Goal: Answer question/provide support: Answer question/provide support

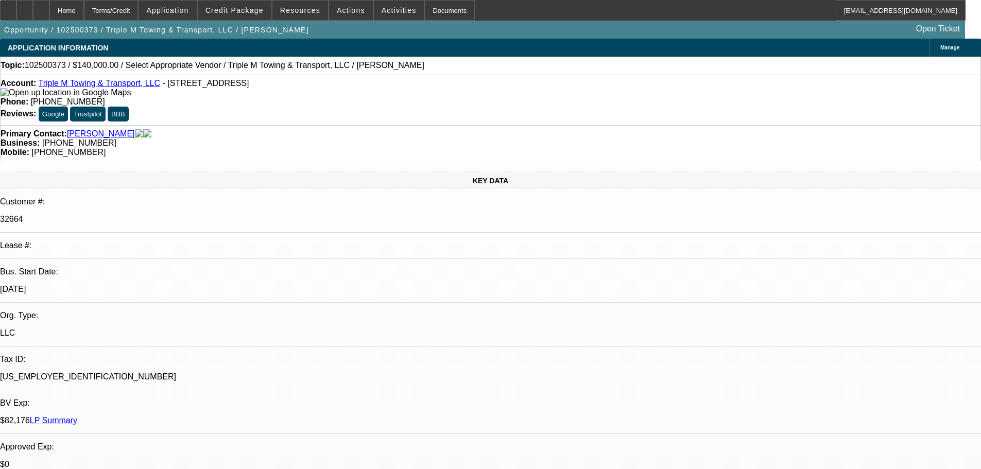
select select "0"
select select "2"
select select "0.1"
select select "4"
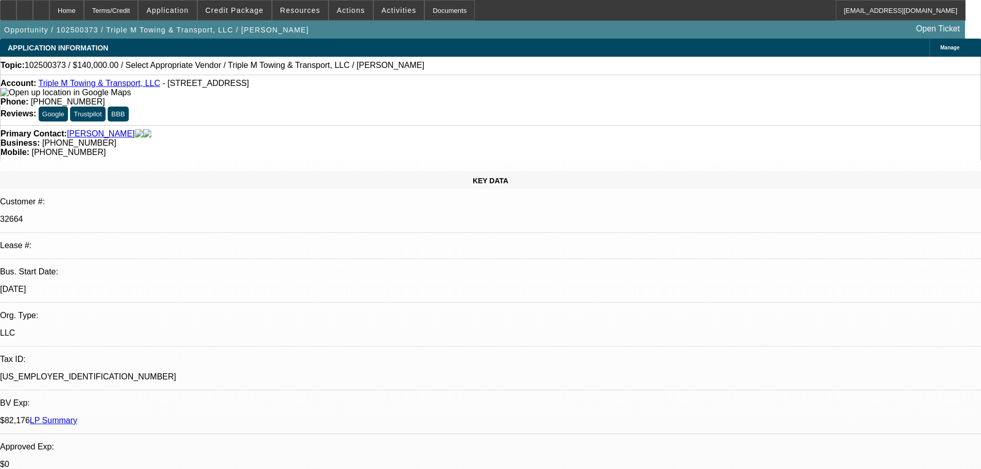
type textarea "REALLY GOOD PAYER ACROSS 4 CONTRACTS, A COUPLE OF THEM ARE SVC DEALS... NO ISSU…"
radio input "false"
radio input "true"
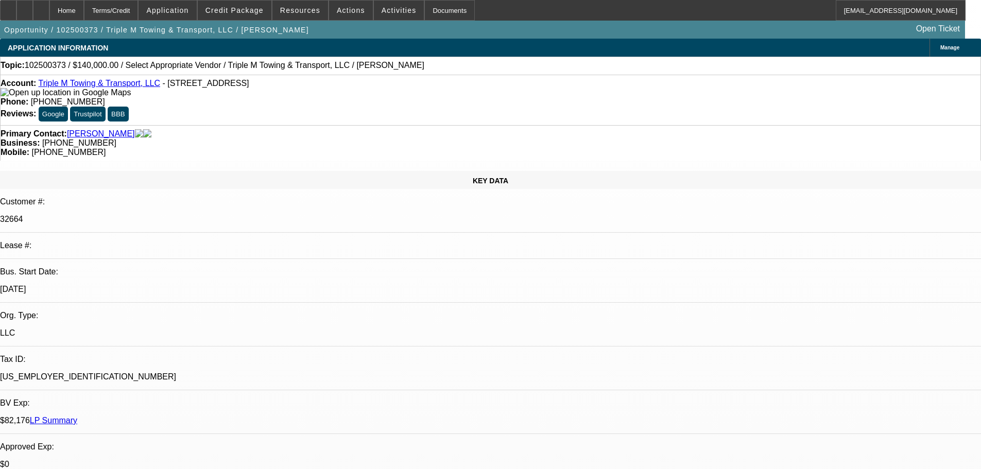
type textarea "g"
type textarea "G"
type textarea "NO GPS ON ALL EXCEPT -01."
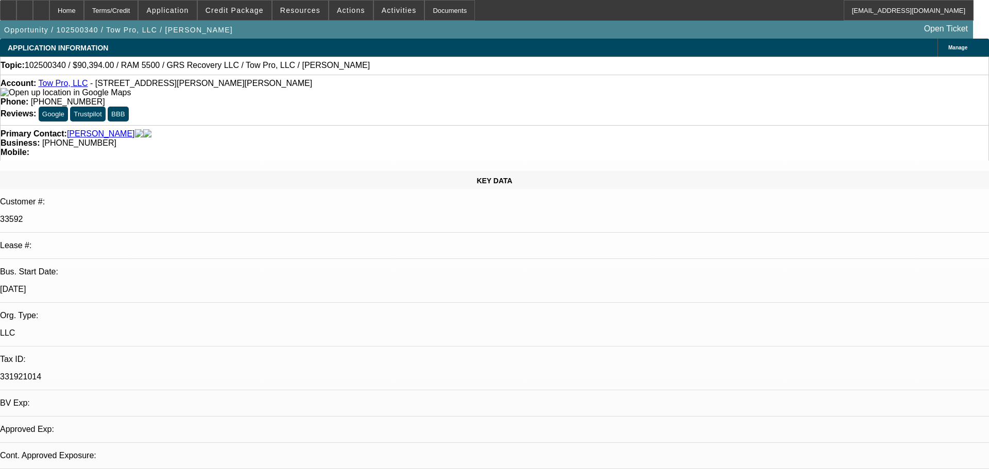
select select "0"
select select "2"
select select "0"
select select "6"
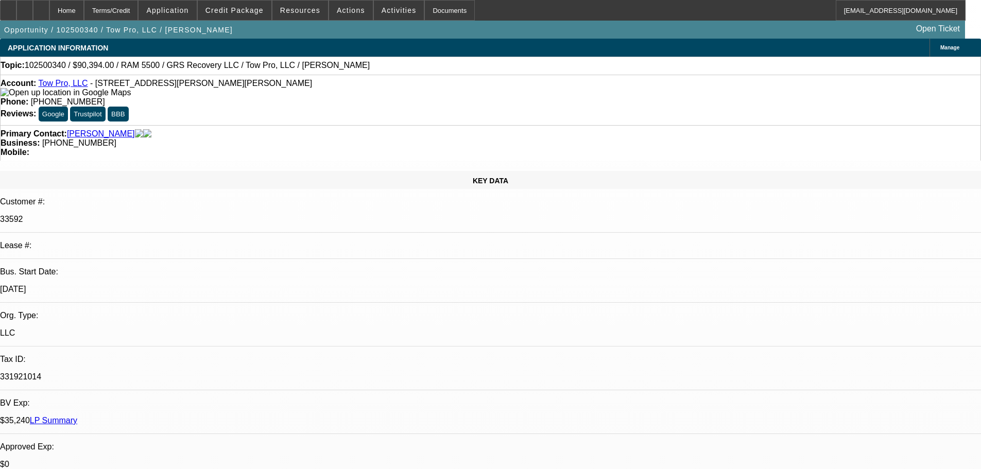
radio input "true"
type textarea "7 PAYMENTS INTO THE DEAL, PAYMENTS ARE FINE AND GPS IS WORKING,, NO ISSUES FOUN…"
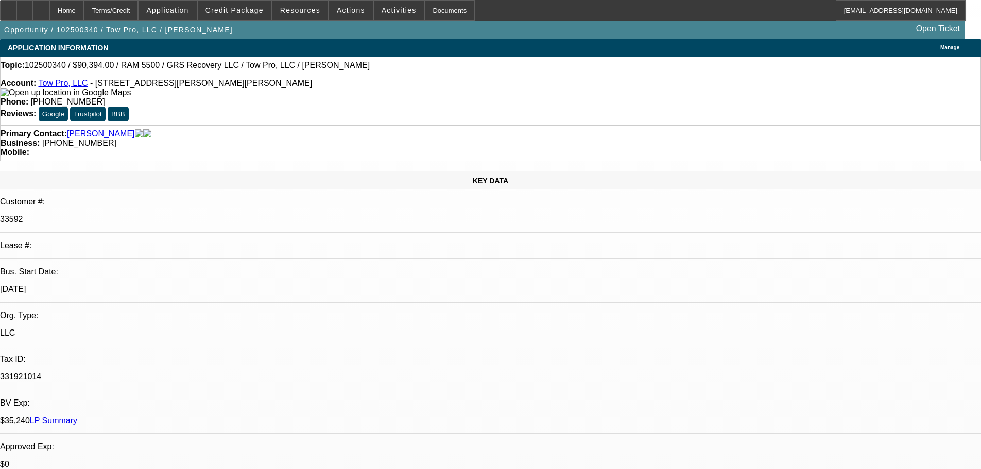
radio input "false"
radio input "true"
